Goal: Check status: Check status

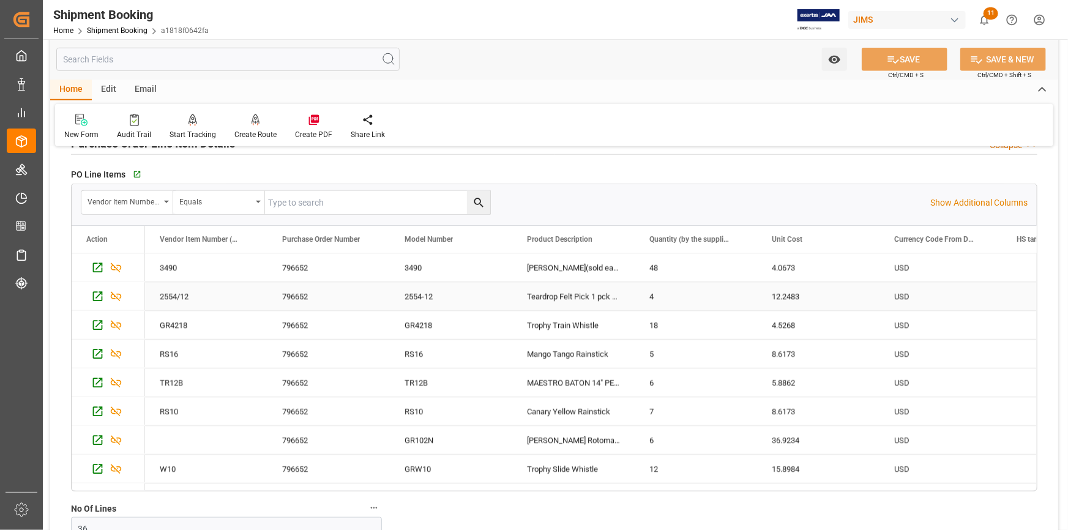
scroll to position [500, 0]
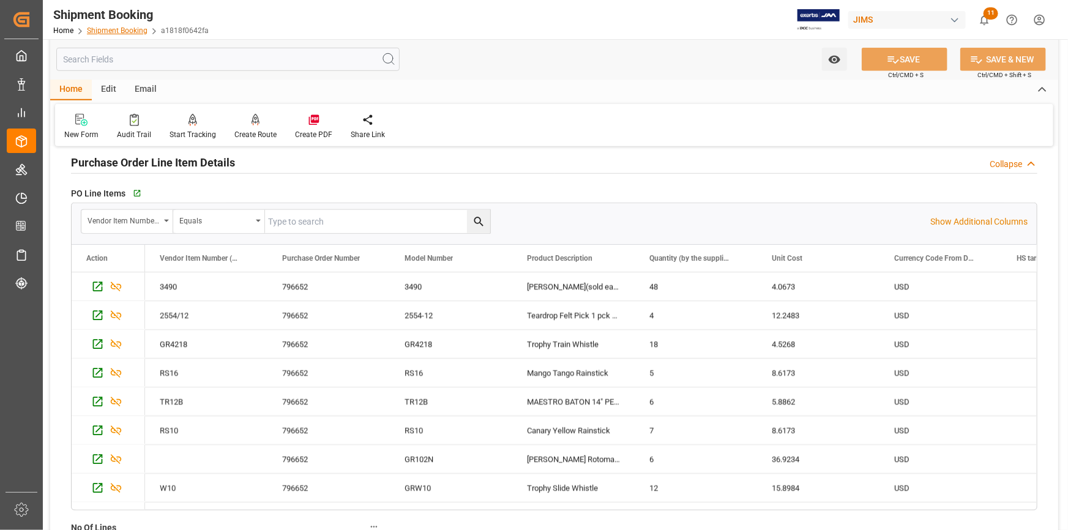
click at [135, 30] on link "Shipment Booking" at bounding box center [117, 30] width 61 height 9
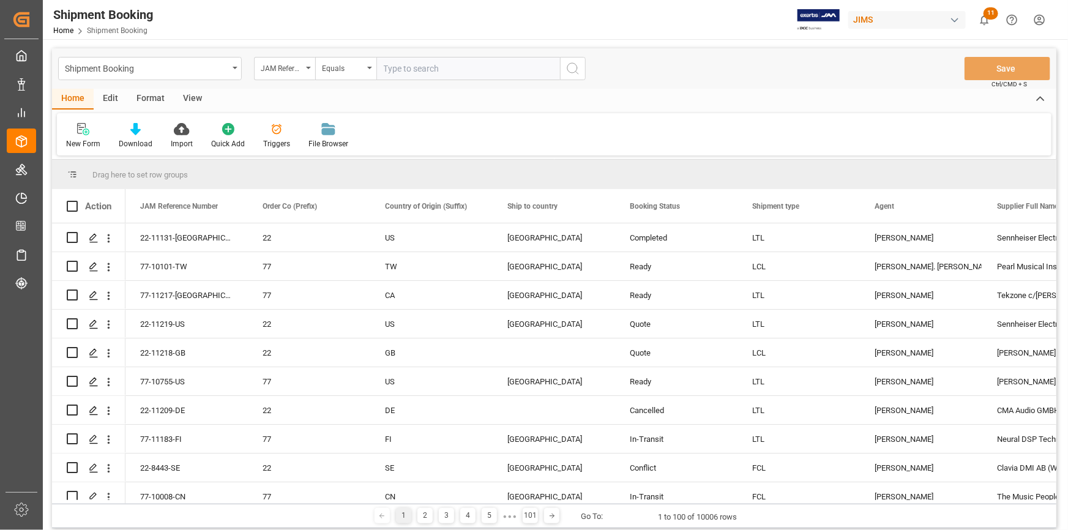
click at [236, 68] on icon "open menu" at bounding box center [234, 68] width 5 height 2
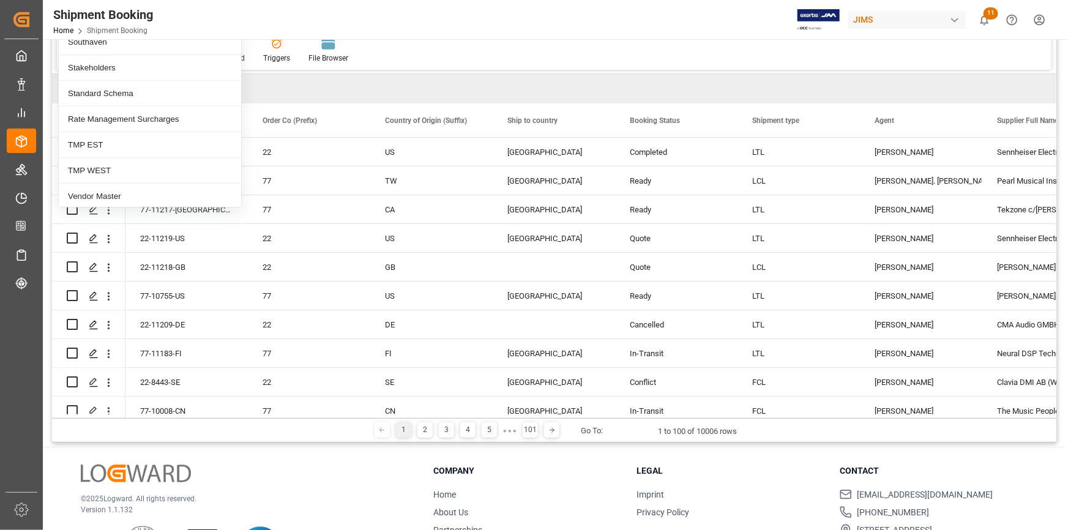
scroll to position [111, 0]
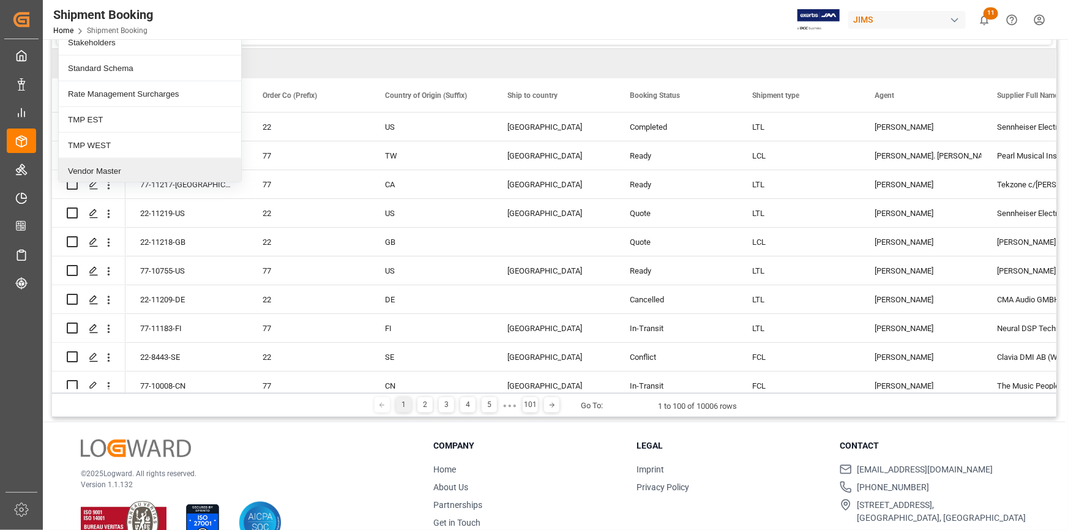
click at [169, 169] on div "Vendor Master" at bounding box center [150, 171] width 182 height 26
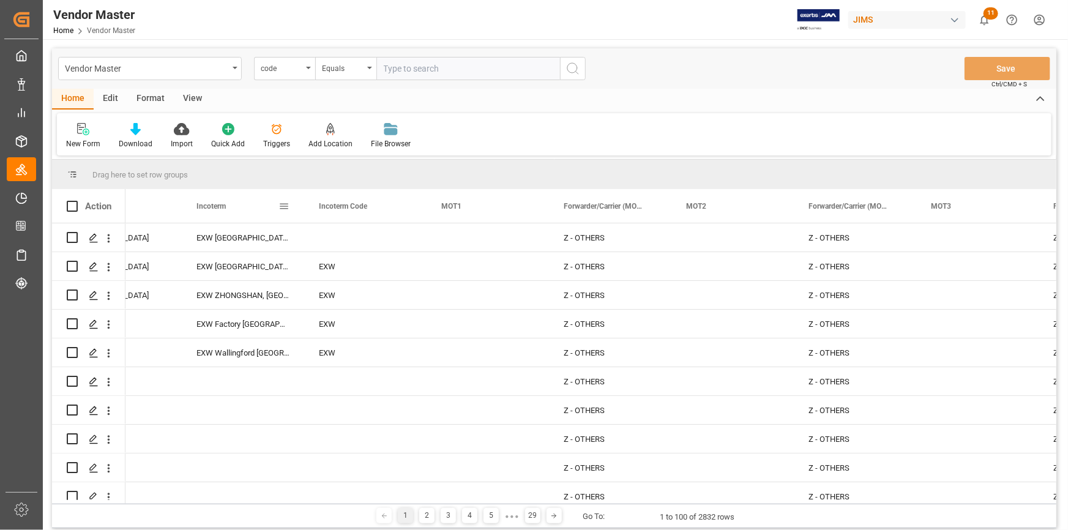
click at [286, 208] on span at bounding box center [283, 206] width 11 height 11
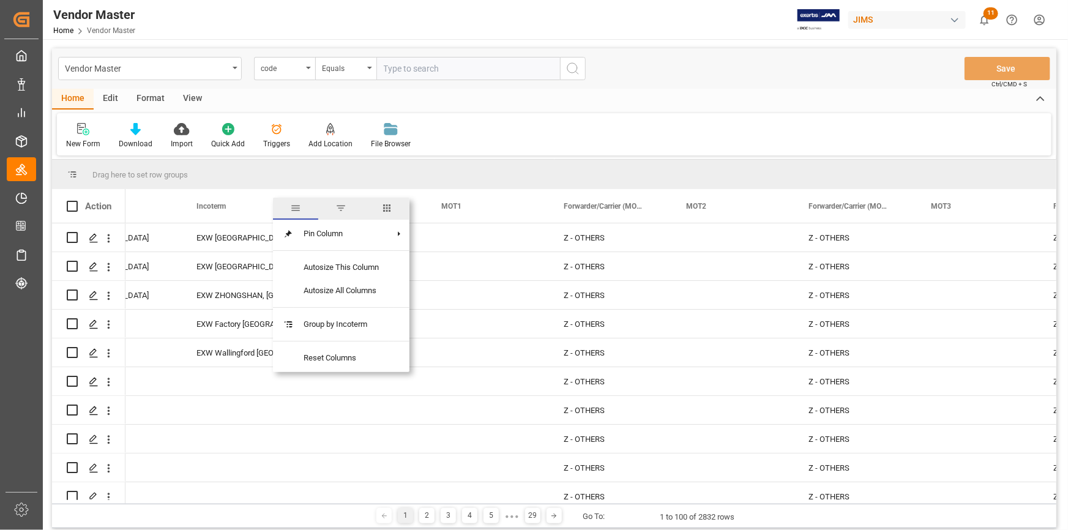
click at [338, 210] on span "filter" at bounding box center [340, 208] width 11 height 11
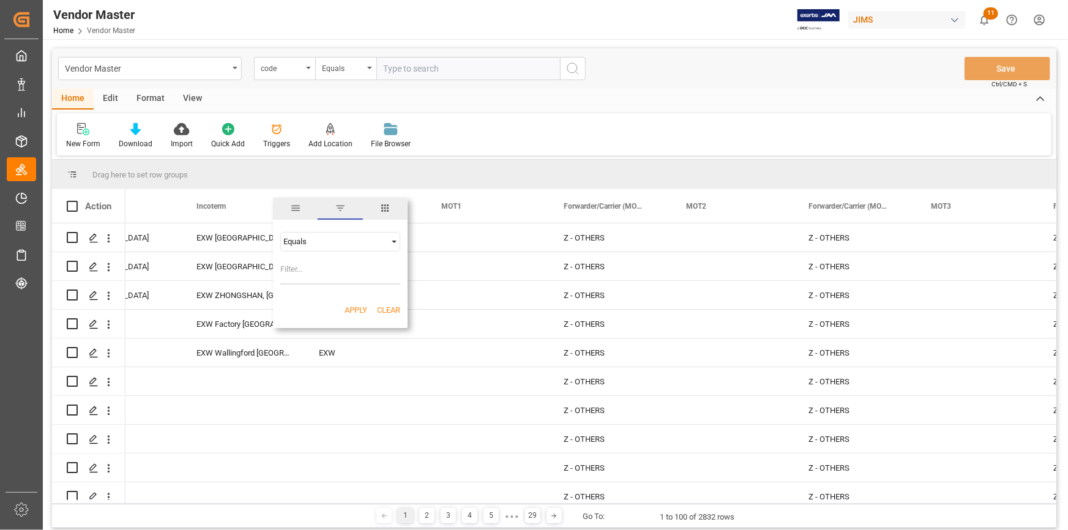
click at [345, 237] on div "Equals" at bounding box center [334, 241] width 103 height 9
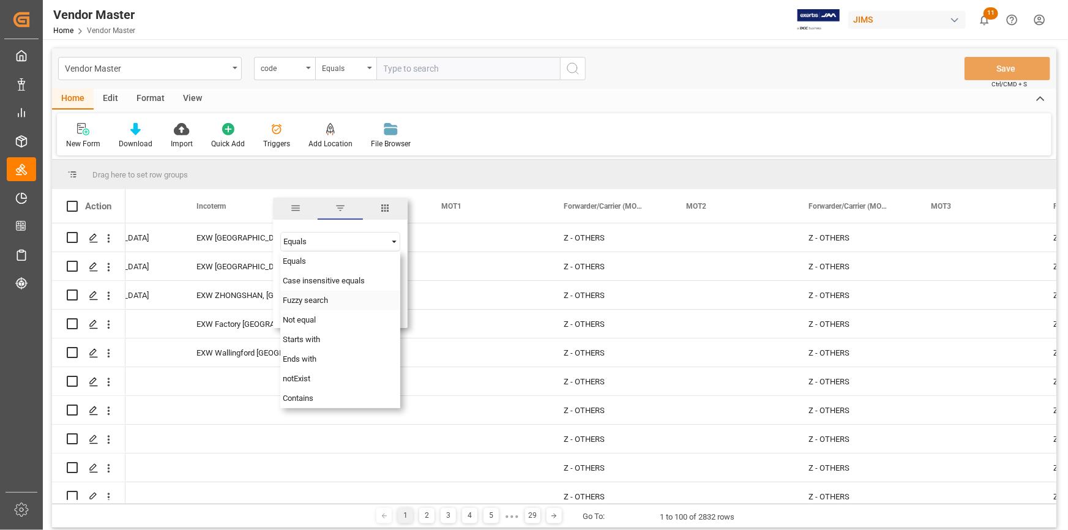
click at [327, 300] on span "Fuzzy search" at bounding box center [305, 300] width 45 height 9
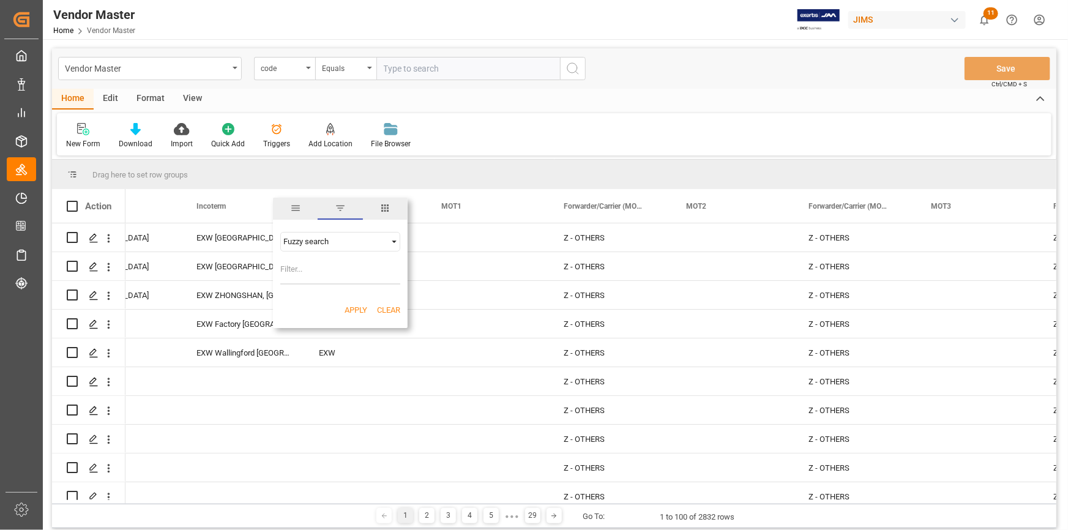
click at [329, 274] on input "Filter Value" at bounding box center [340, 272] width 120 height 24
type input "SHANGHAI"
click at [352, 308] on button "Apply" at bounding box center [355, 310] width 23 height 12
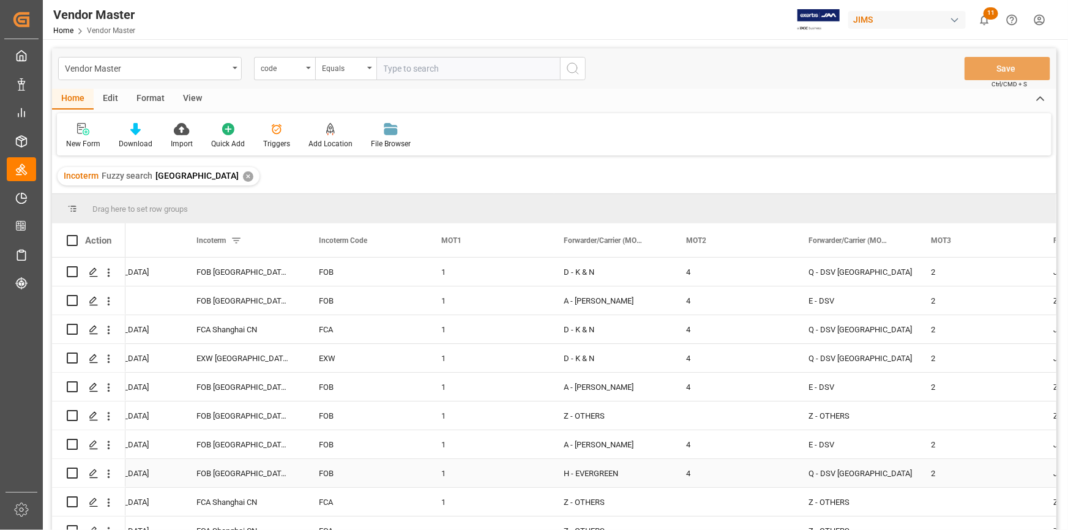
click at [593, 463] on div "H - EVERGREEN" at bounding box center [610, 473] width 93 height 28
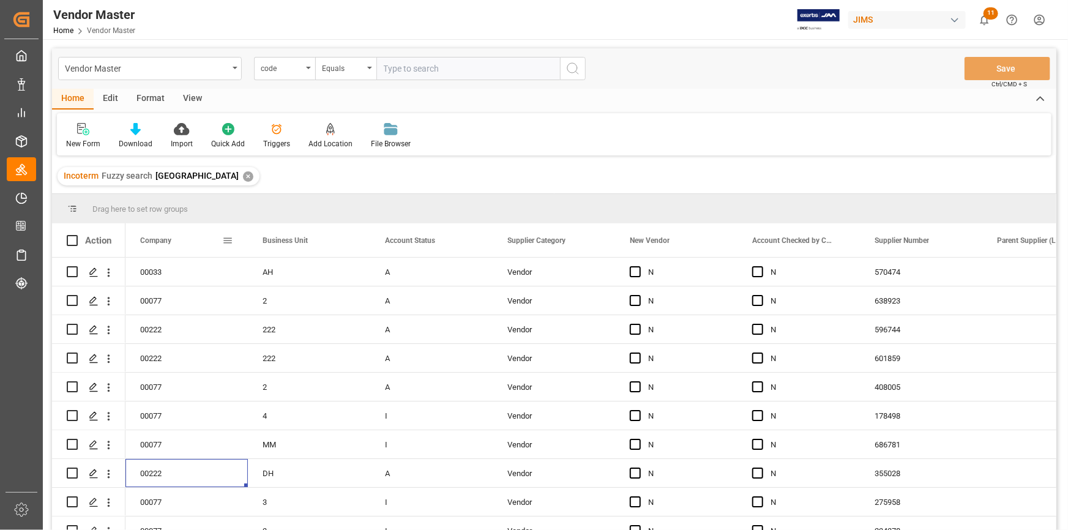
click at [229, 240] on span at bounding box center [227, 240] width 11 height 11
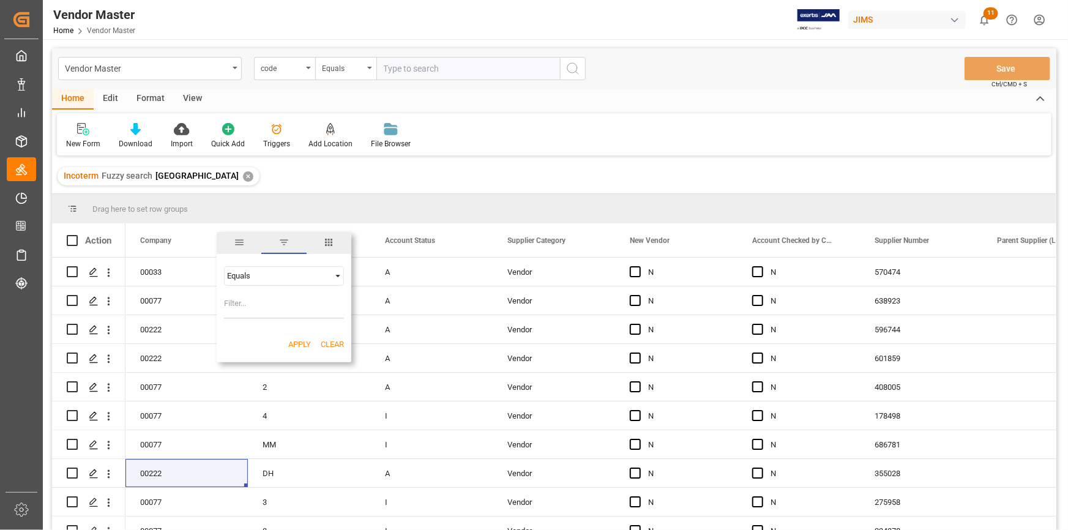
click at [262, 281] on div "Equals" at bounding box center [284, 276] width 120 height 20
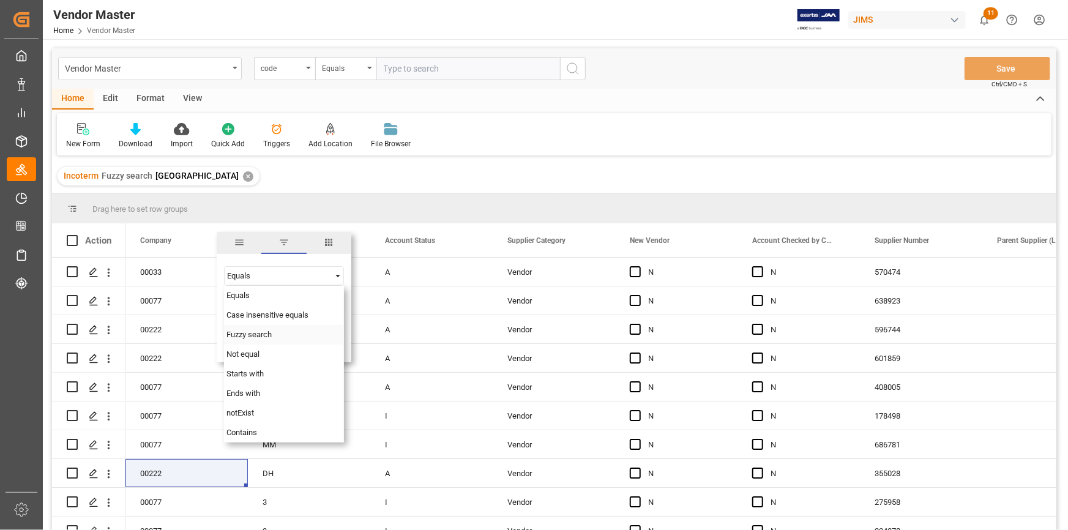
click at [252, 330] on span "Fuzzy search" at bounding box center [248, 334] width 45 height 9
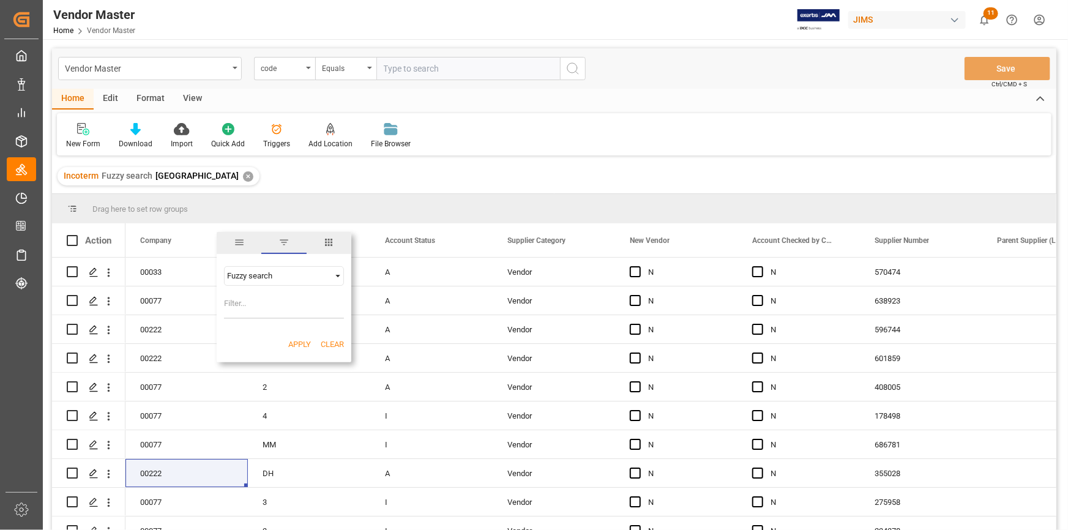
click at [256, 307] on input "Filter Value" at bounding box center [284, 306] width 120 height 24
type input "222"
click at [297, 342] on button "Apply" at bounding box center [299, 344] width 23 height 12
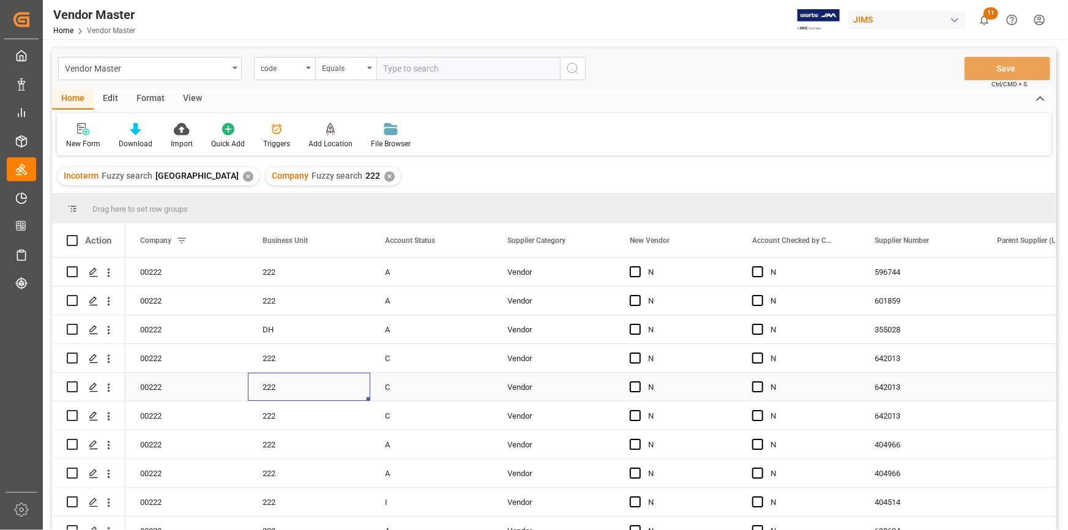
click at [303, 381] on div "222" at bounding box center [309, 387] width 122 height 28
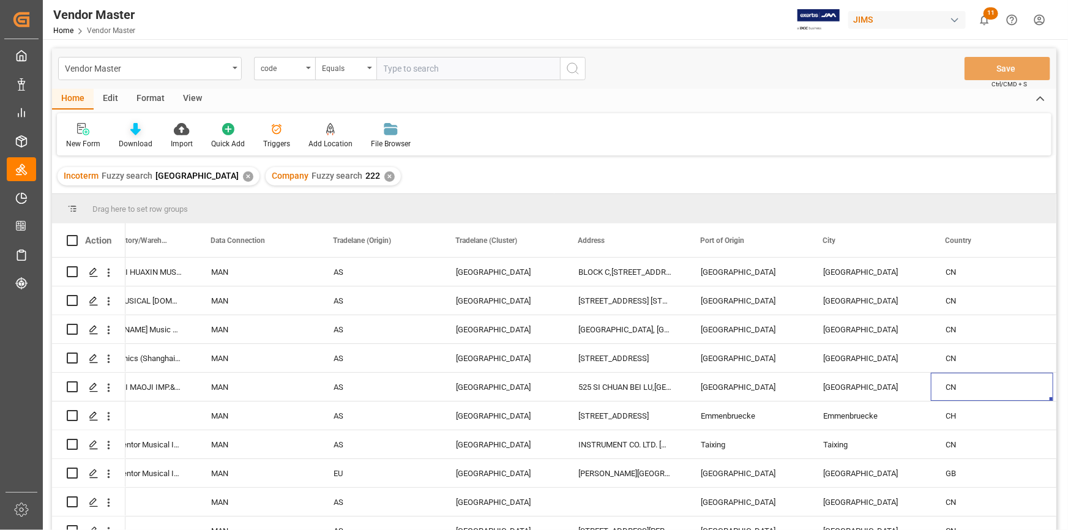
click at [132, 140] on div "Download" at bounding box center [136, 143] width 34 height 11
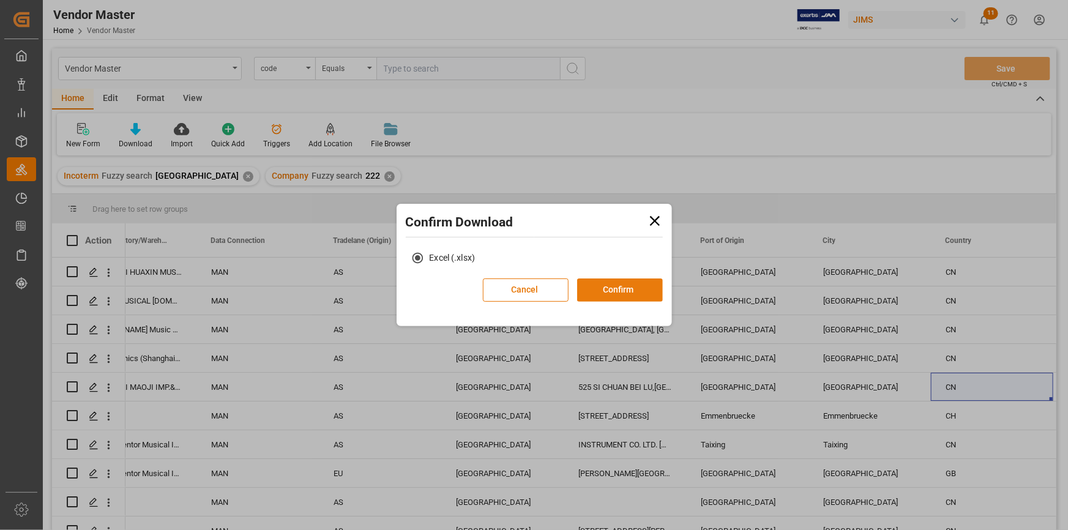
click at [619, 282] on button "Confirm" at bounding box center [620, 289] width 86 height 23
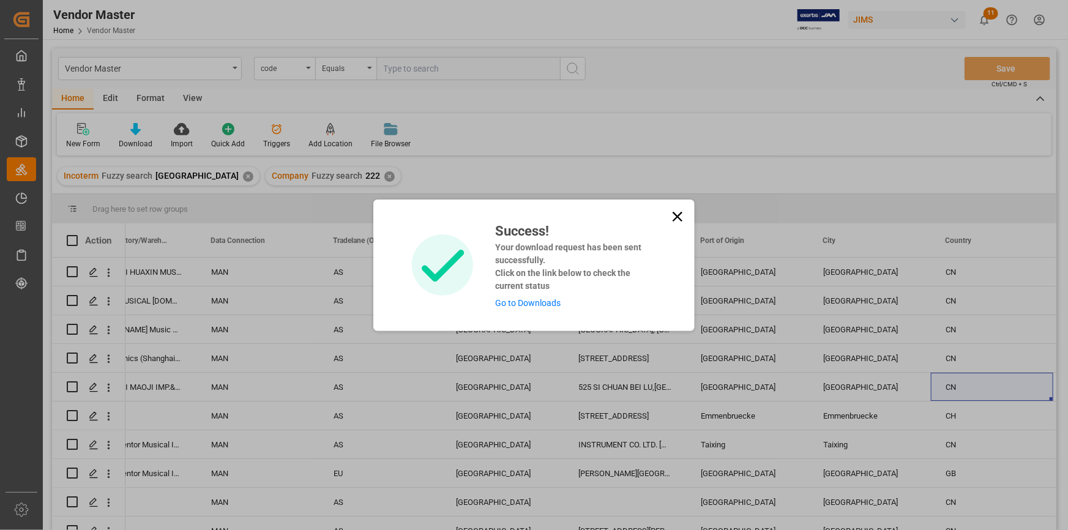
click at [677, 214] on icon at bounding box center [677, 216] width 17 height 17
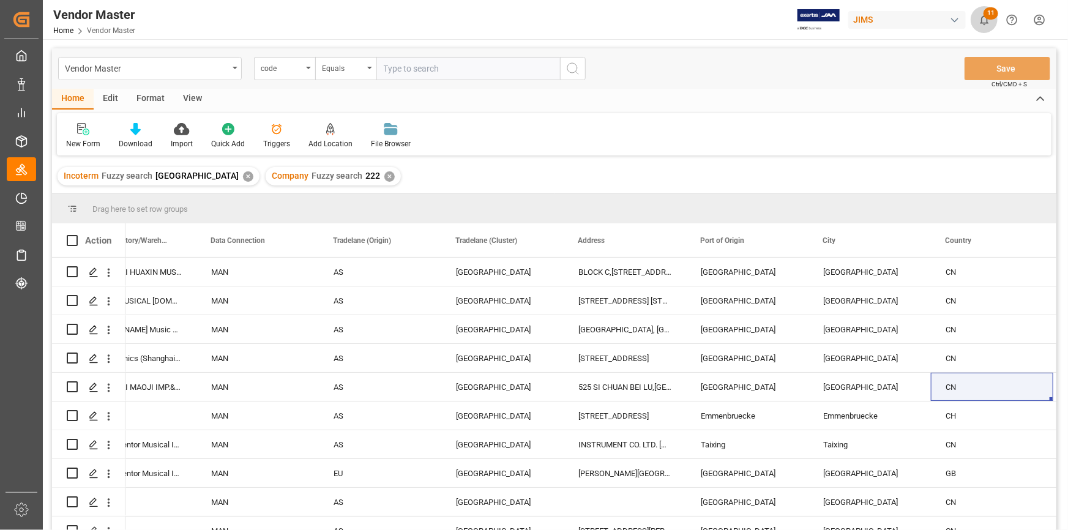
click at [983, 20] on icon "show 11 new notifications" at bounding box center [984, 19] width 13 height 13
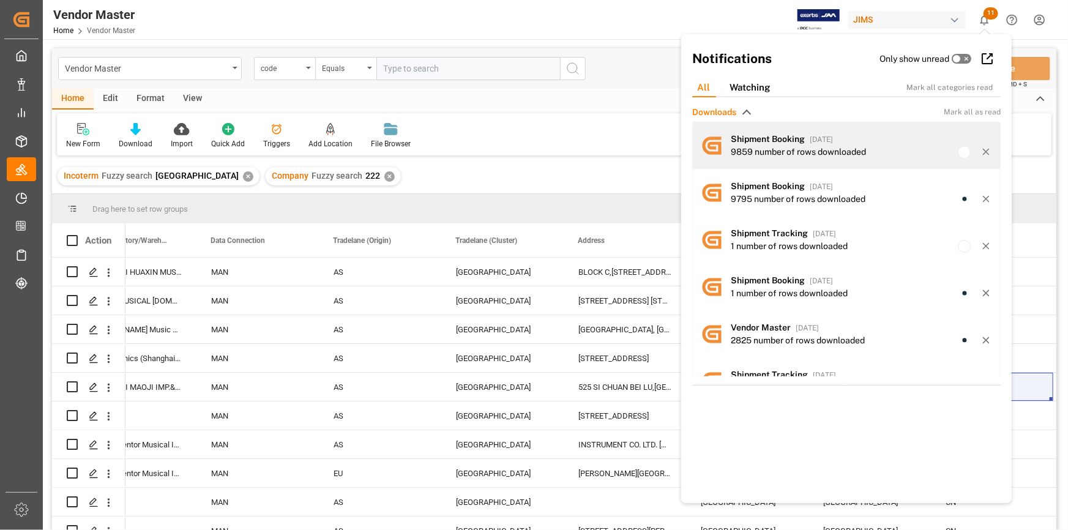
click at [862, 141] on div "Shipment Booking 9 days ago" at bounding box center [861, 139] width 261 height 13
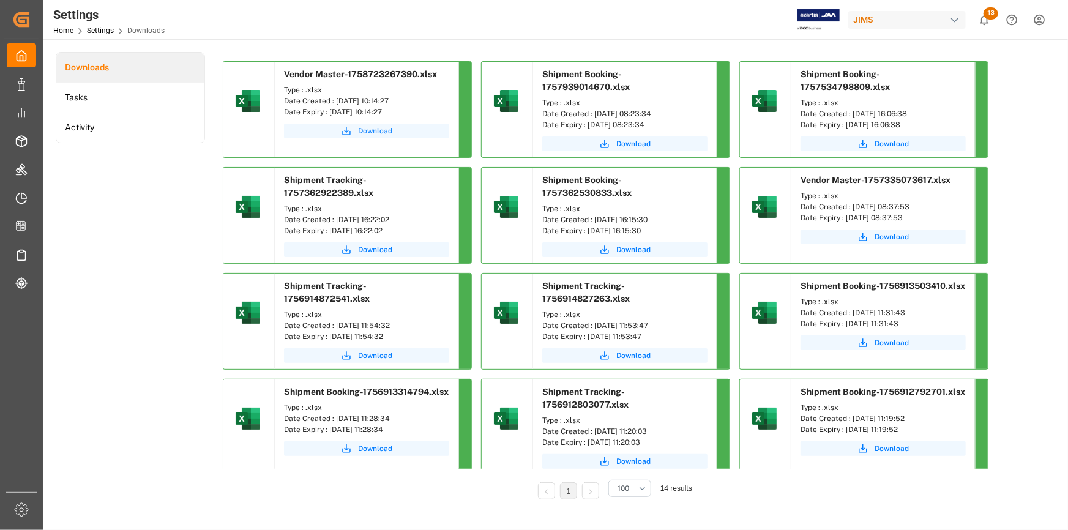
click at [370, 130] on span "Download" at bounding box center [375, 130] width 34 height 11
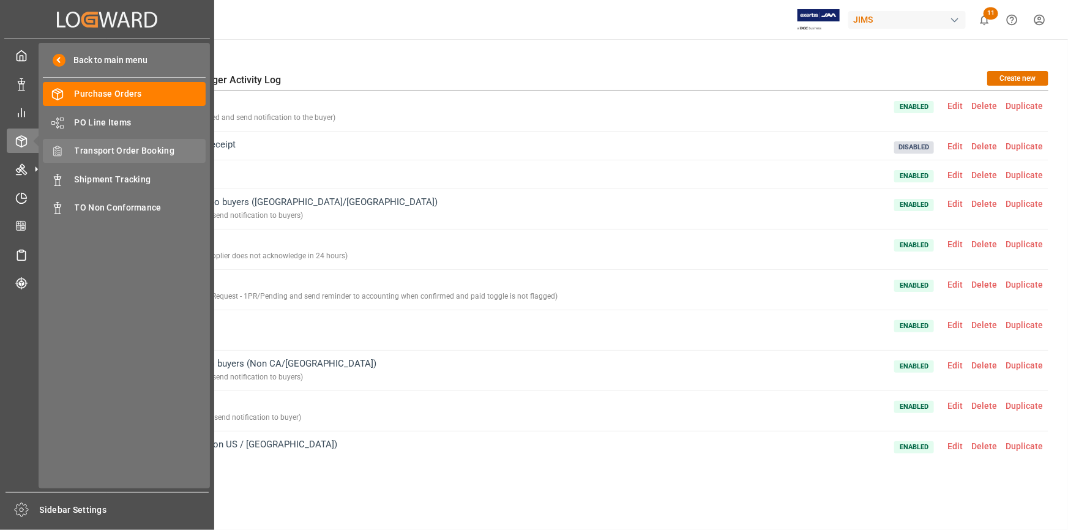
click at [92, 161] on div "Transport Order Booking Transport Order Booking" at bounding box center [124, 151] width 163 height 24
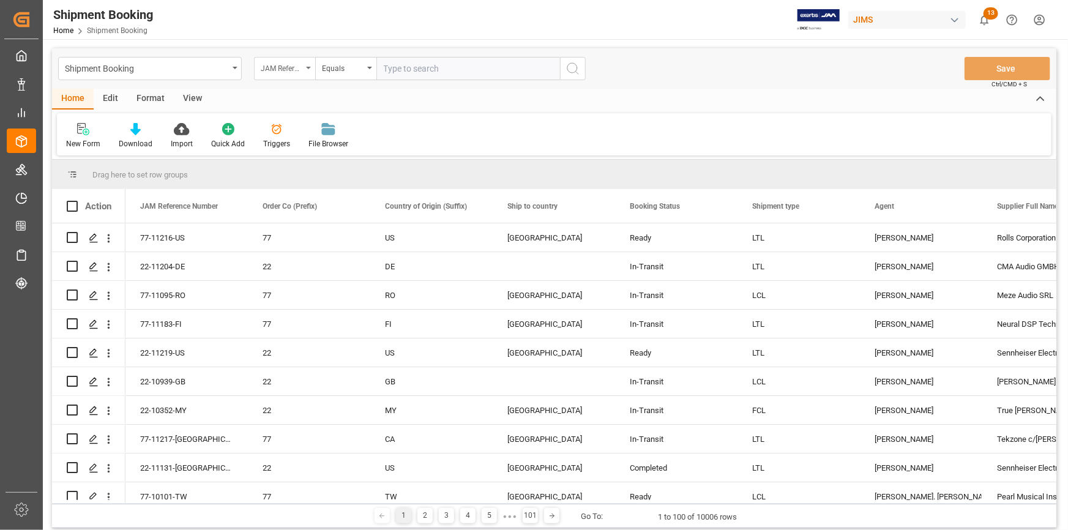
click at [292, 61] on div "JAM Reference Number" at bounding box center [282, 67] width 42 height 14
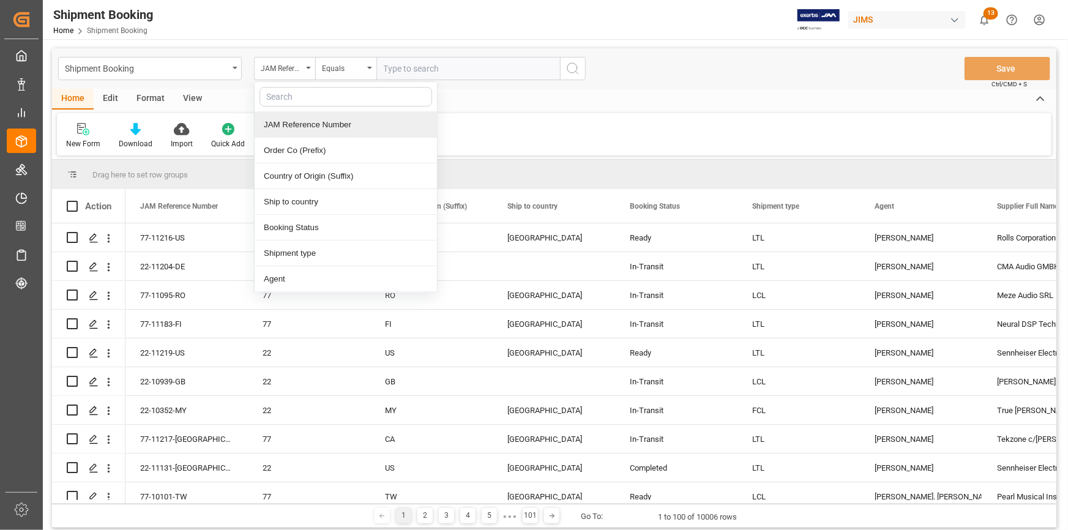
type input "v"
type input "suppli"
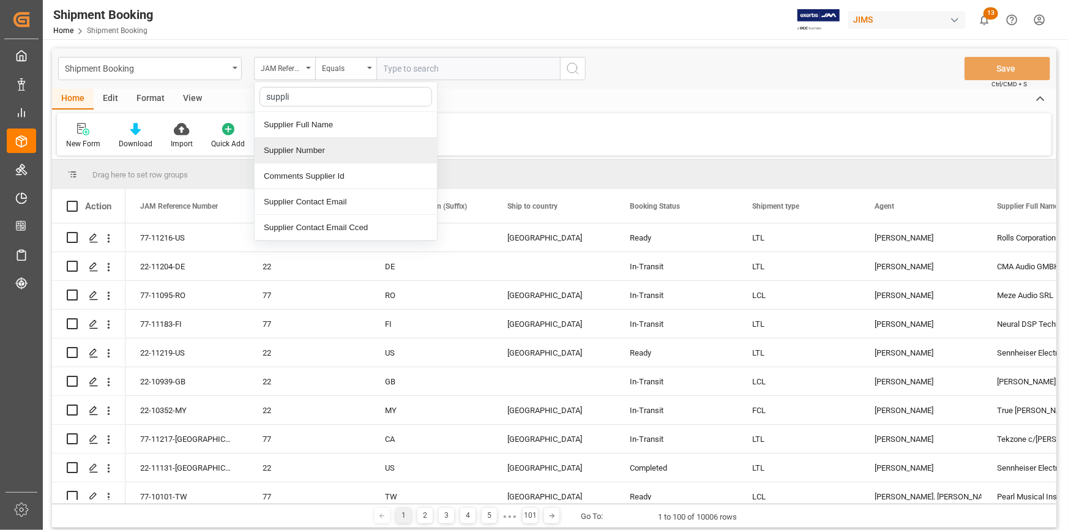
click at [285, 149] on div "Supplier Number" at bounding box center [346, 151] width 182 height 26
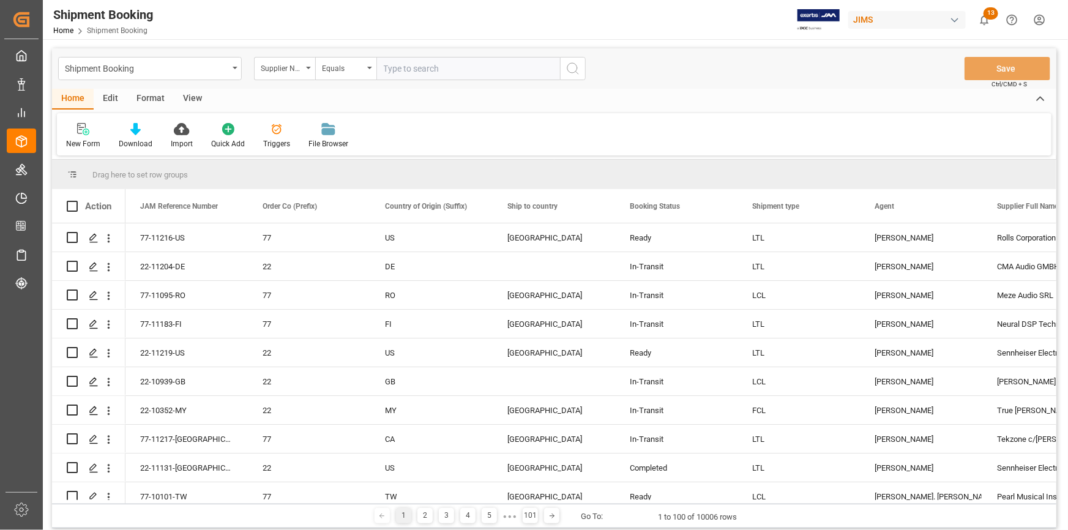
click at [425, 71] on input "text" at bounding box center [468, 68] width 184 height 23
paste input "628634"
type input "628634"
click at [580, 65] on button "search button" at bounding box center [573, 68] width 26 height 23
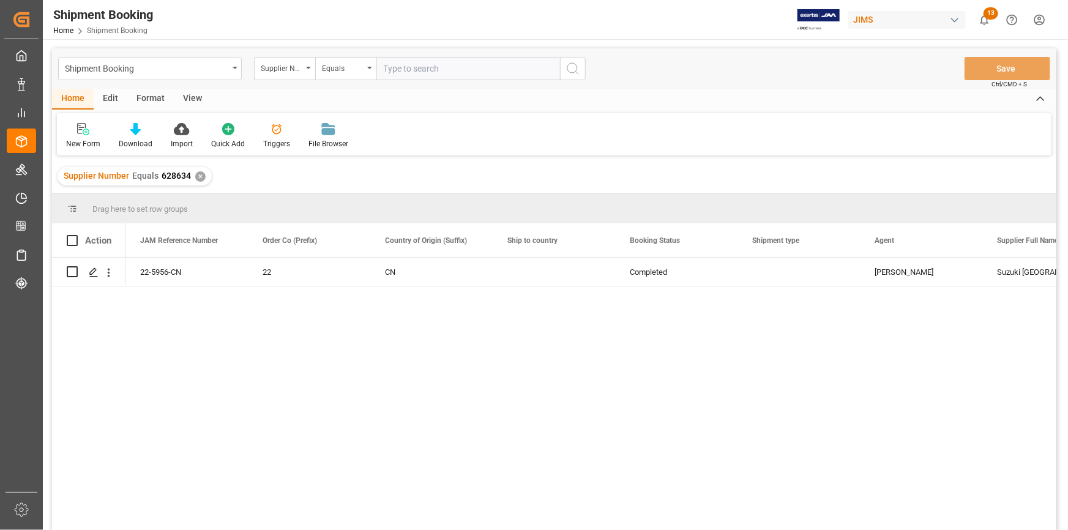
click at [199, 174] on div "✕" at bounding box center [200, 176] width 10 height 10
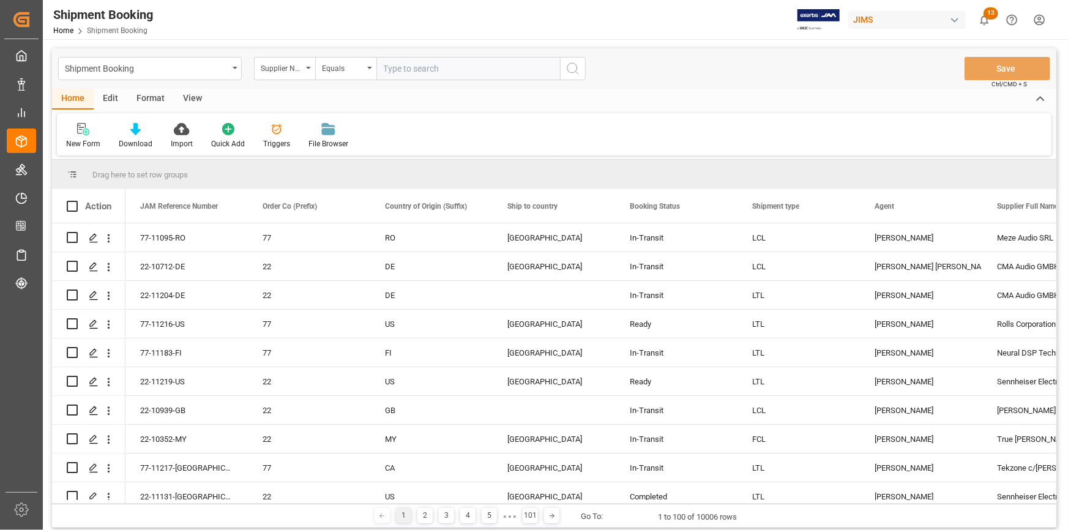
click at [434, 70] on input "text" at bounding box center [468, 68] width 184 height 23
paste input "596744"
type input "596744"
click at [570, 67] on icon "search button" at bounding box center [572, 68] width 15 height 15
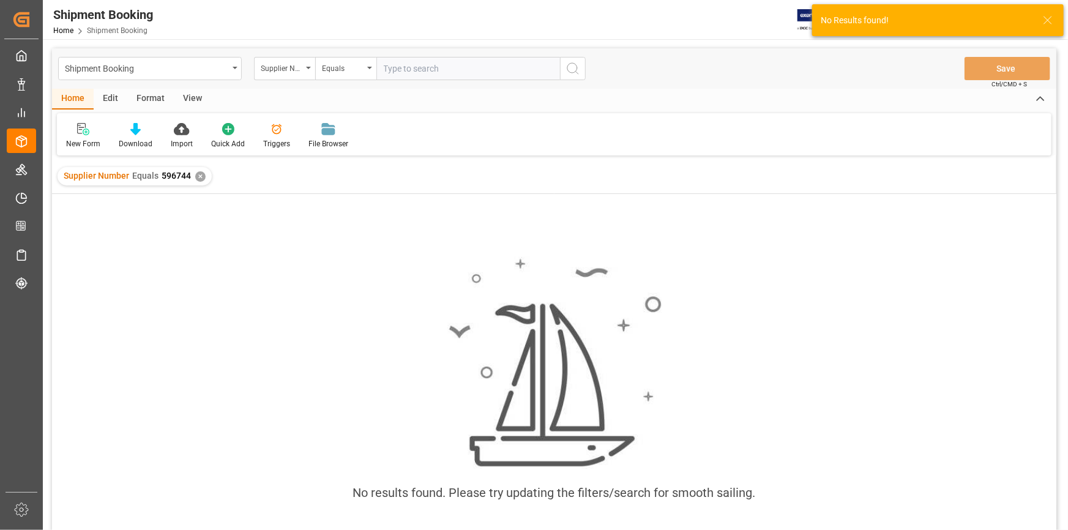
click at [196, 178] on div "✕" at bounding box center [200, 176] width 10 height 10
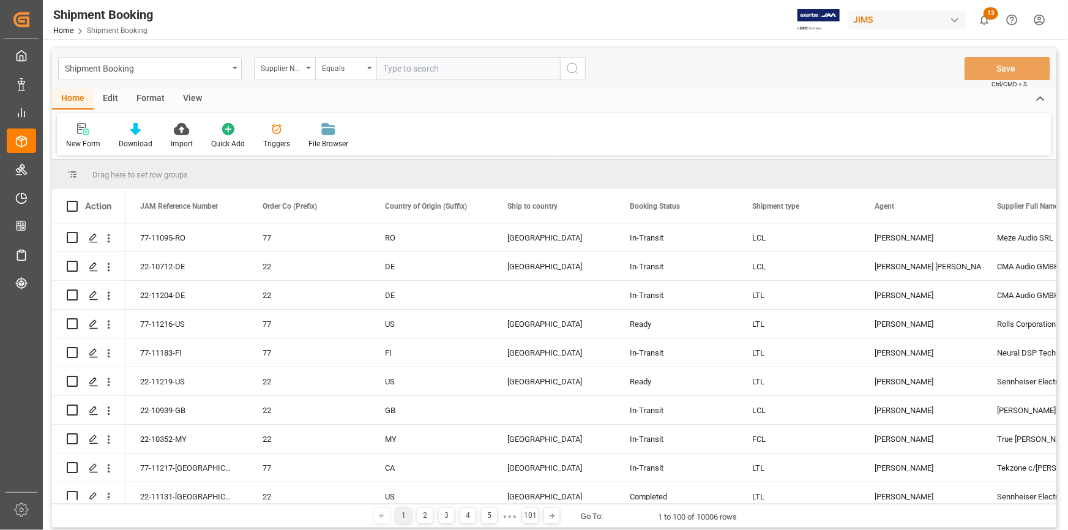
click at [379, 64] on input "text" at bounding box center [468, 68] width 184 height 23
paste input "601859"
type input "601859"
click at [565, 67] on button "search button" at bounding box center [573, 68] width 26 height 23
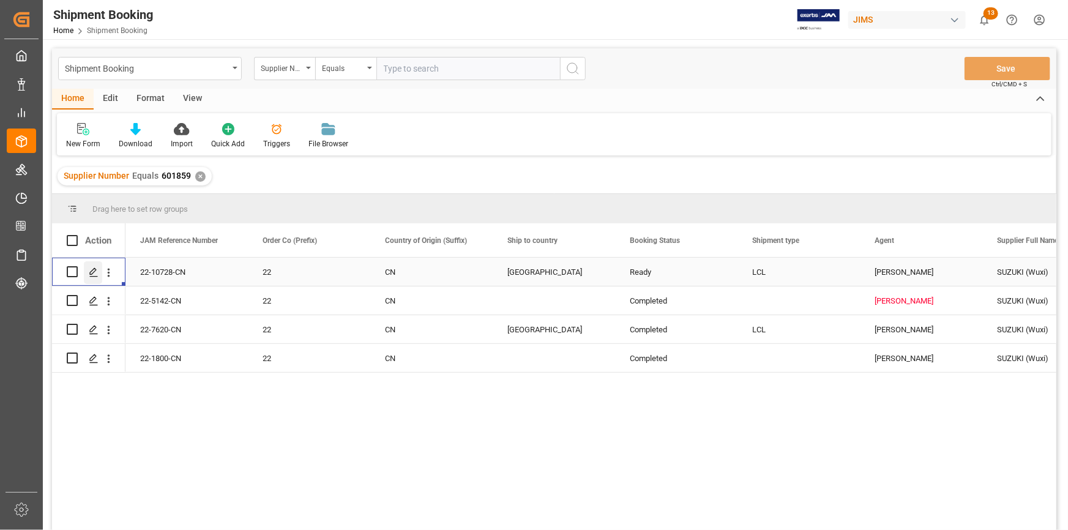
click at [87, 273] on div "Press SPACE to select this row." at bounding box center [93, 272] width 18 height 23
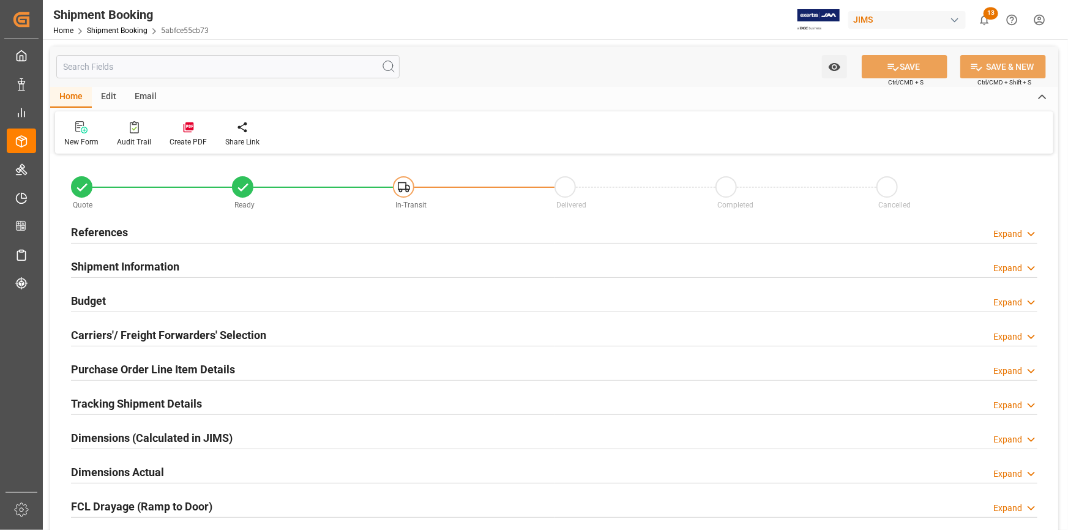
type input "0"
type input "37"
type input "30-09-2025"
click at [112, 234] on h2 "References" at bounding box center [99, 232] width 57 height 17
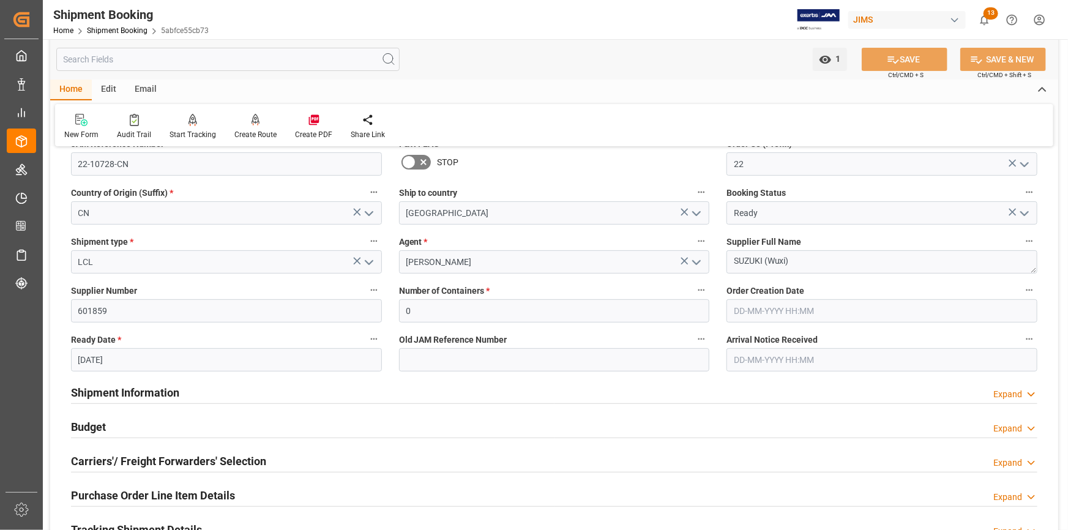
scroll to position [166, 0]
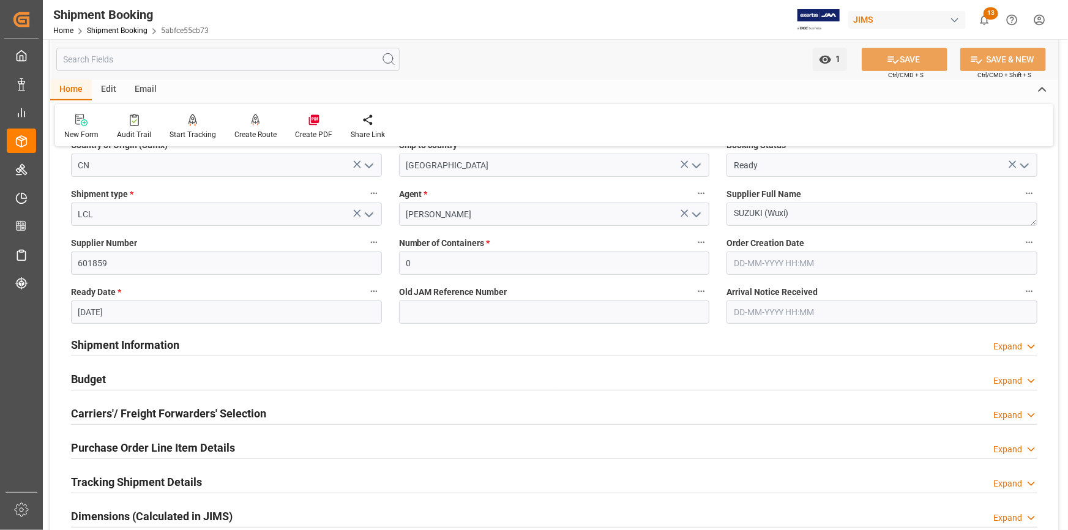
click at [111, 346] on h2 "Shipment Information" at bounding box center [125, 345] width 108 height 17
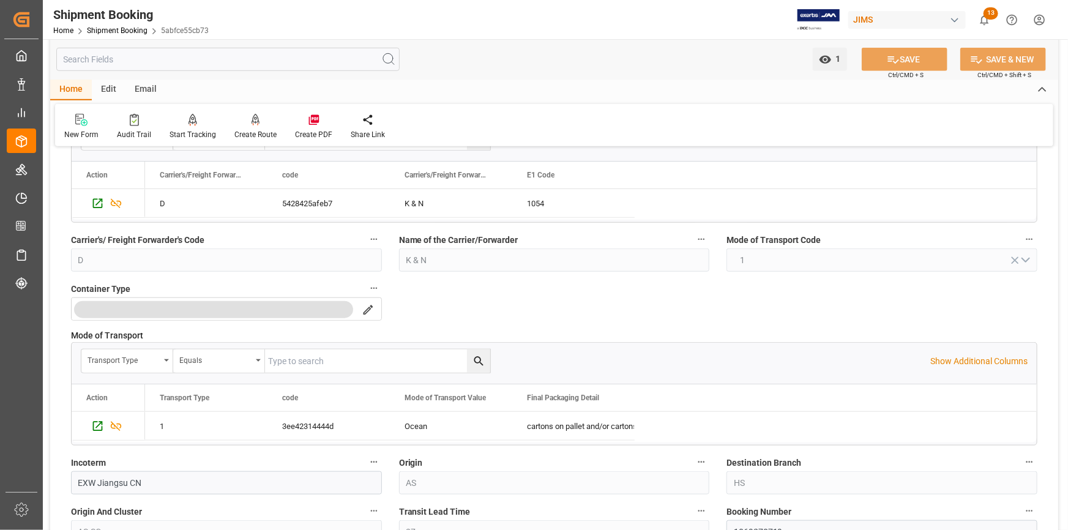
scroll to position [445, 0]
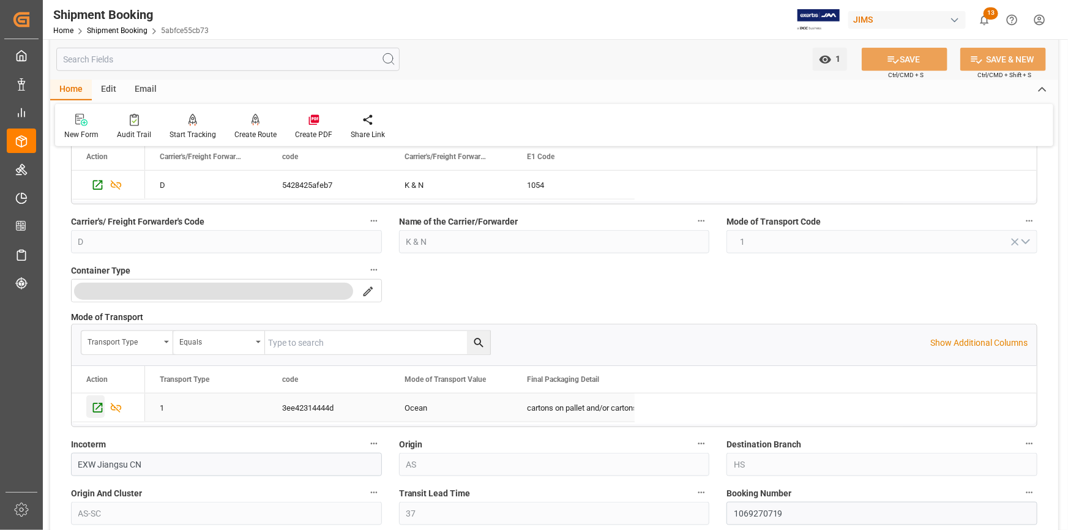
click at [97, 405] on icon "Press SPACE to select this row." at bounding box center [97, 407] width 13 height 13
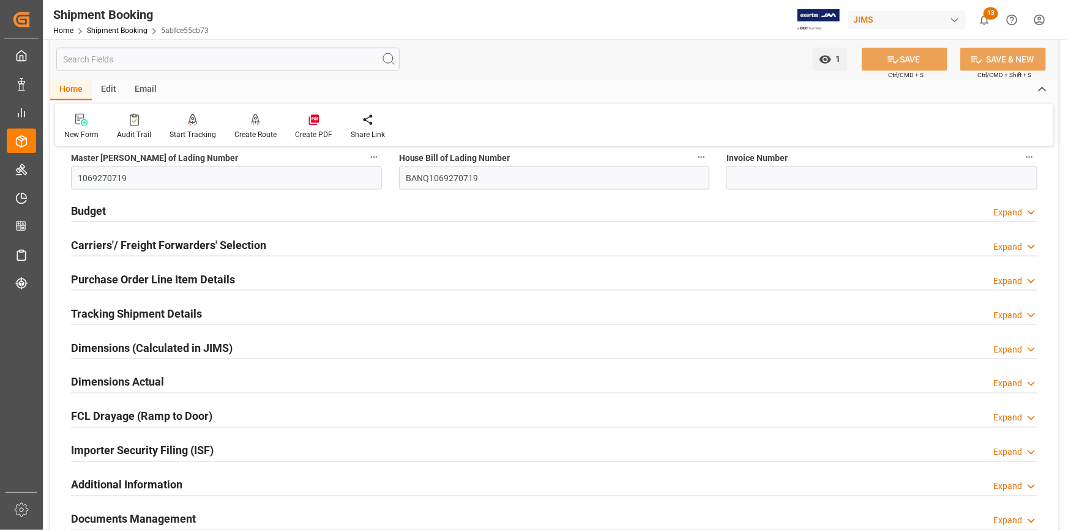
scroll to position [834, 0]
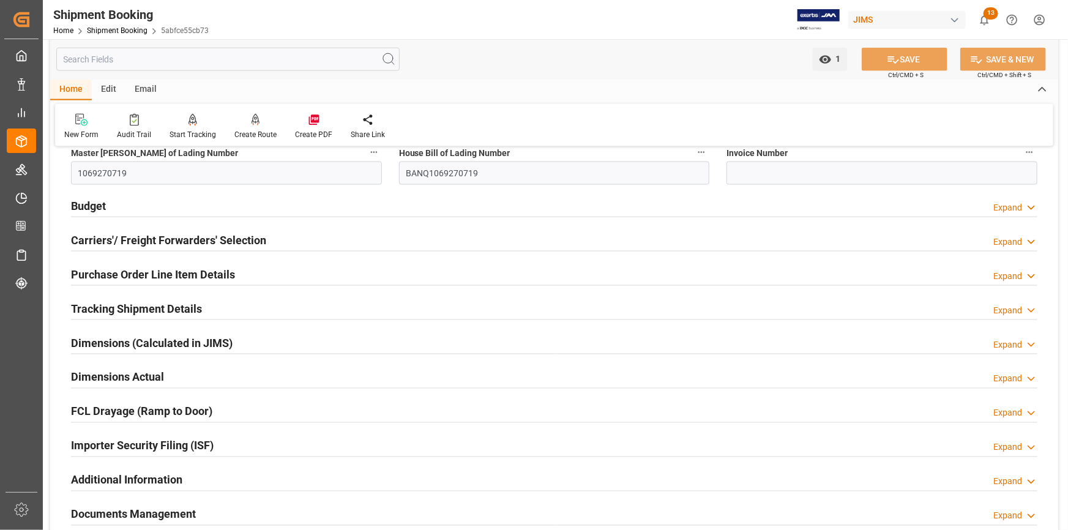
click at [133, 307] on h2 "Tracking Shipment Details" at bounding box center [136, 308] width 131 height 17
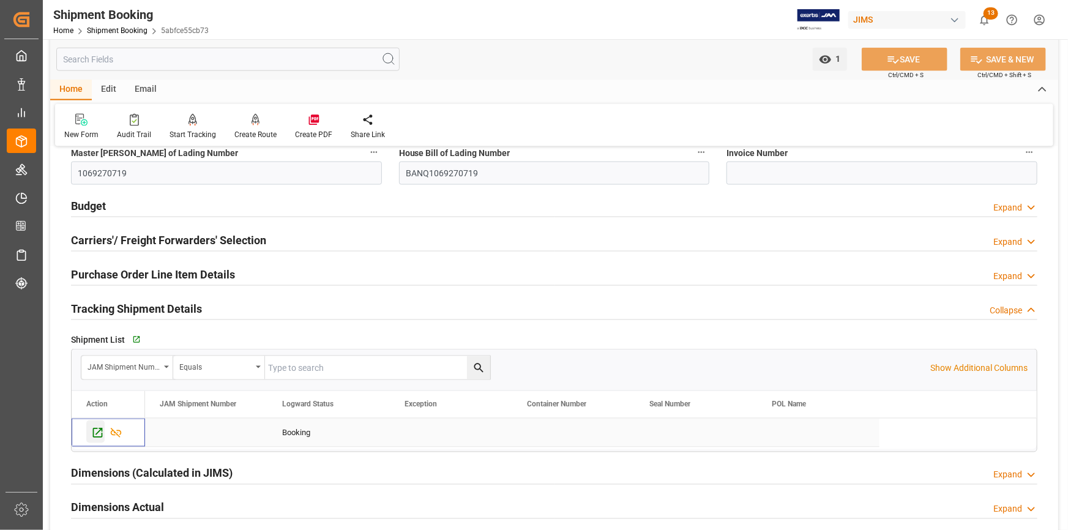
click at [95, 434] on icon "Press SPACE to select this row." at bounding box center [97, 432] width 13 height 13
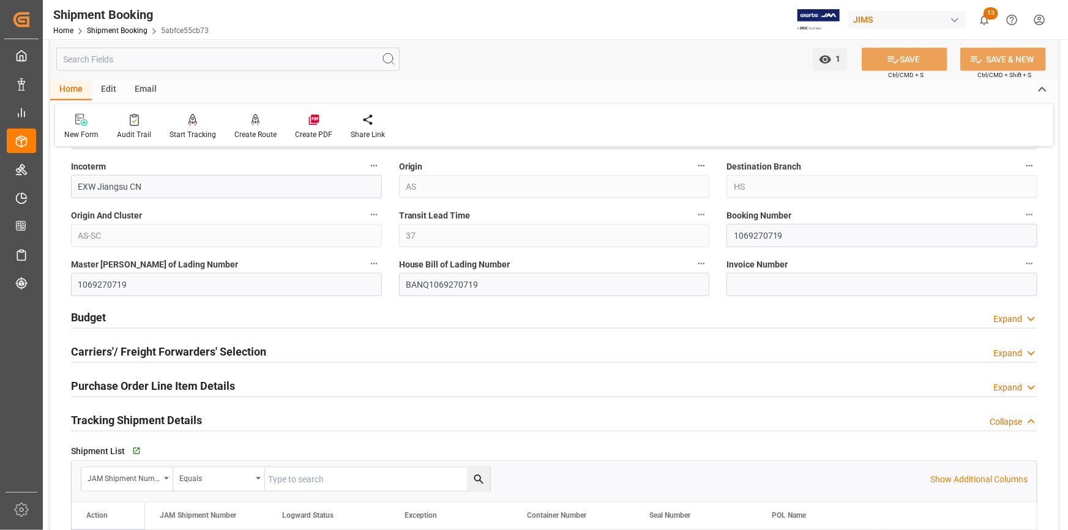
scroll to position [556, 0]
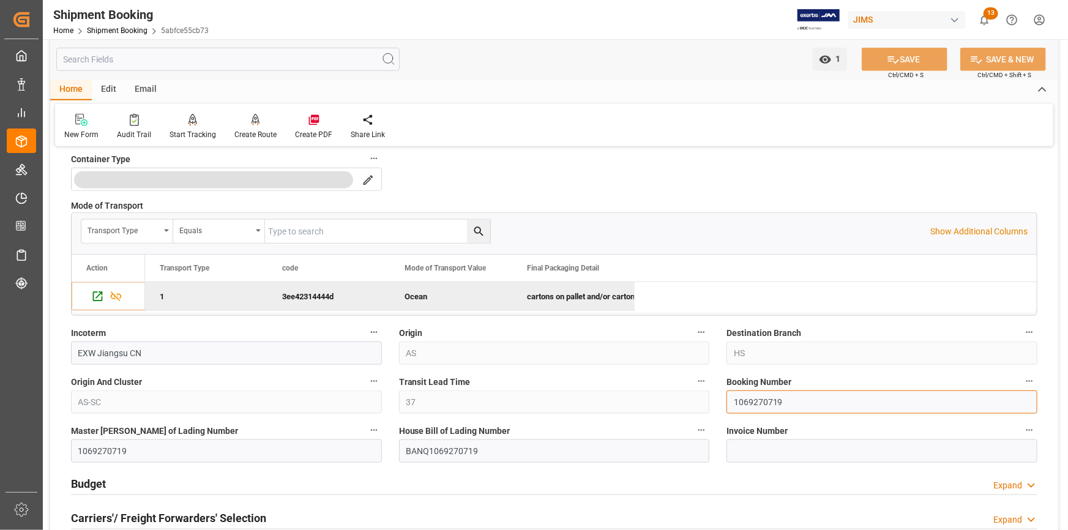
click at [759, 401] on input "1069270719" at bounding box center [881, 401] width 311 height 23
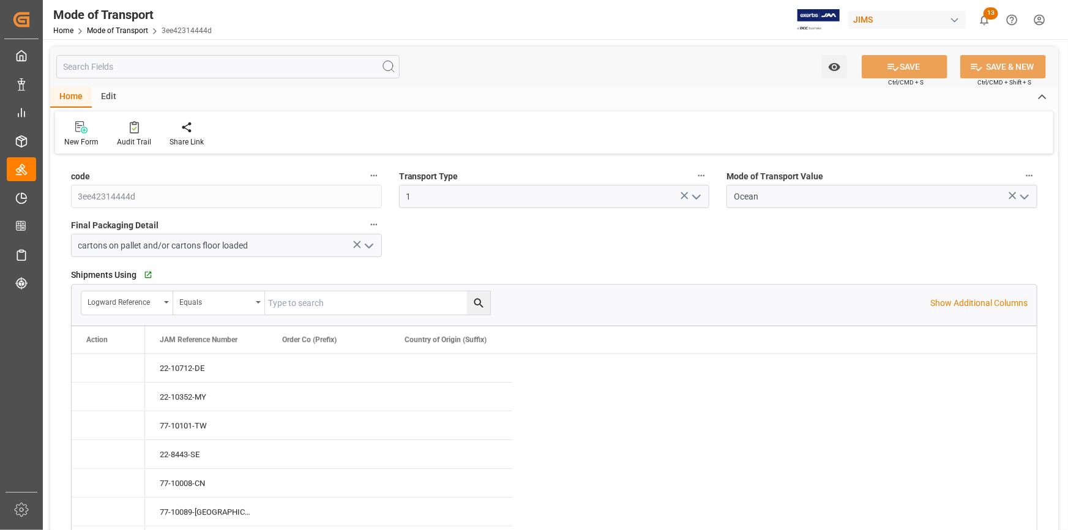
type input "[DATE] 12:54"
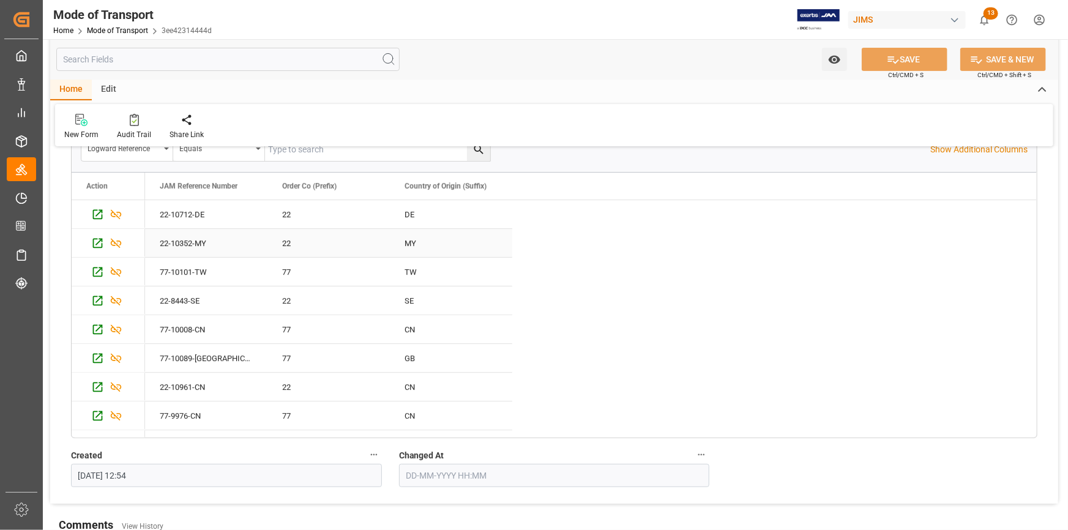
scroll to position [150, 0]
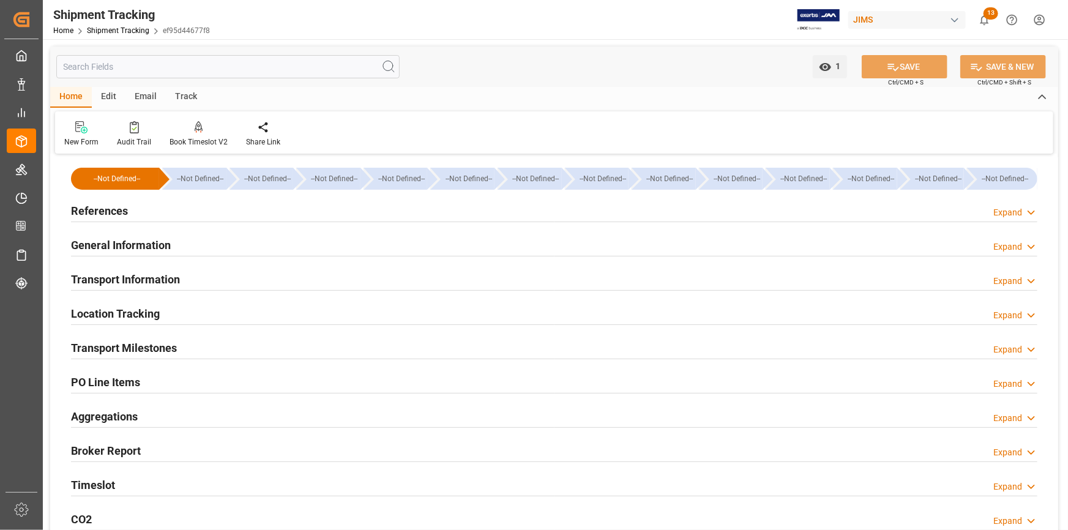
click at [144, 250] on h2 "General Information" at bounding box center [121, 245] width 100 height 17
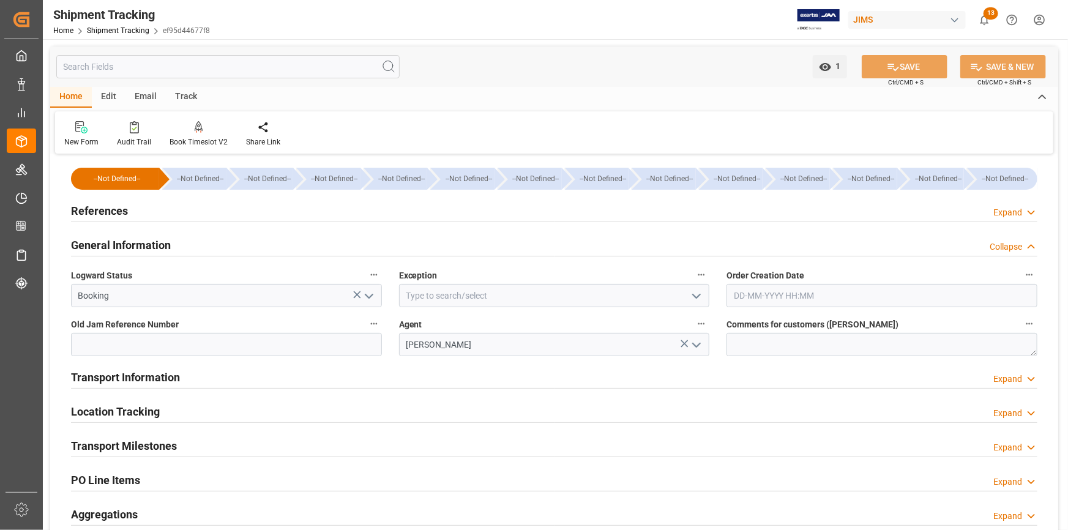
click at [150, 373] on h2 "Transport Information" at bounding box center [125, 377] width 109 height 17
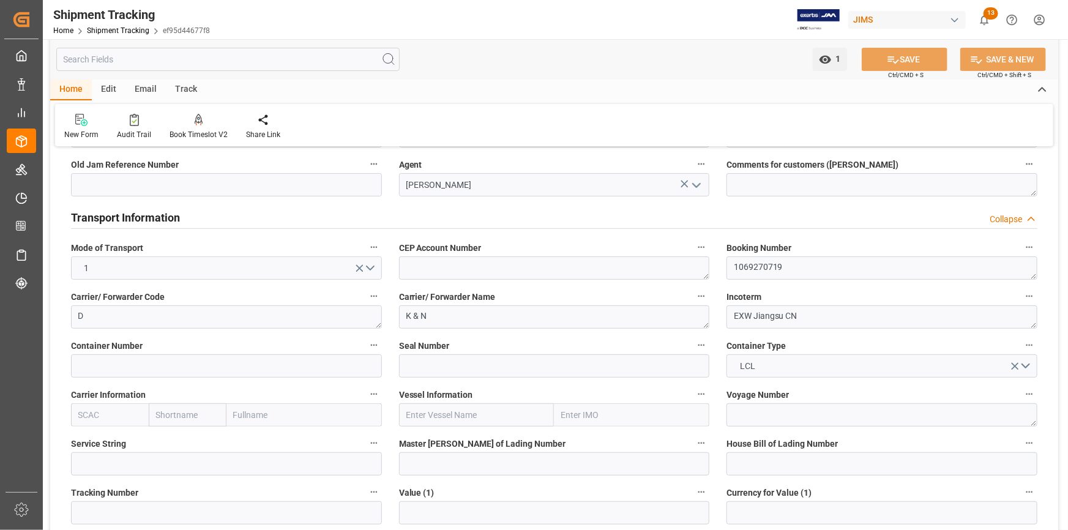
scroll to position [166, 0]
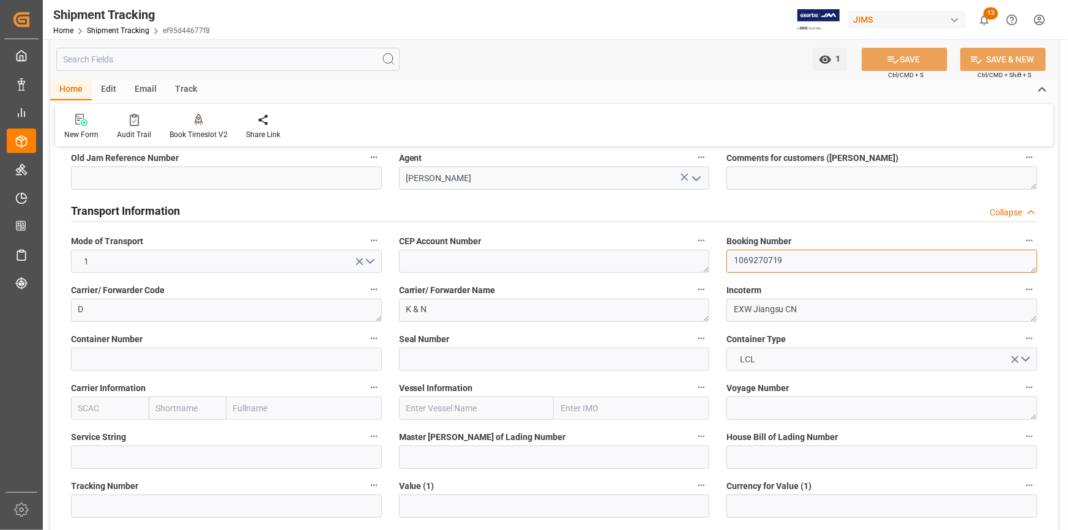
click at [757, 261] on textarea "1069270719" at bounding box center [881, 261] width 311 height 23
